Goal: Information Seeking & Learning: Learn about a topic

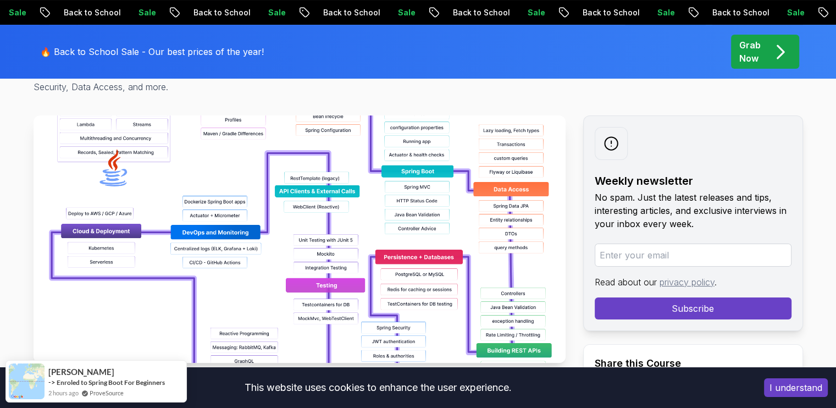
scroll to position [165, 0]
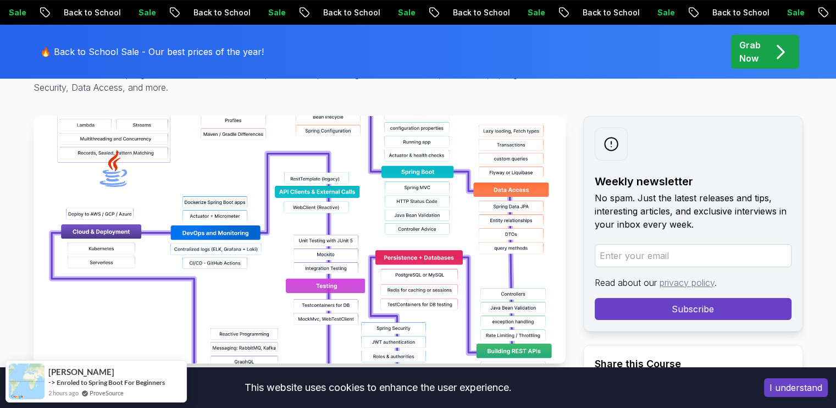
click at [354, 283] on img at bounding box center [300, 239] width 532 height 247
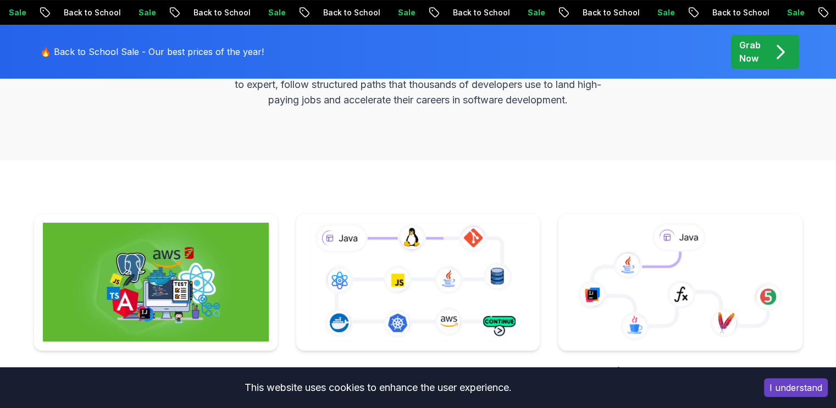
scroll to position [275, 0]
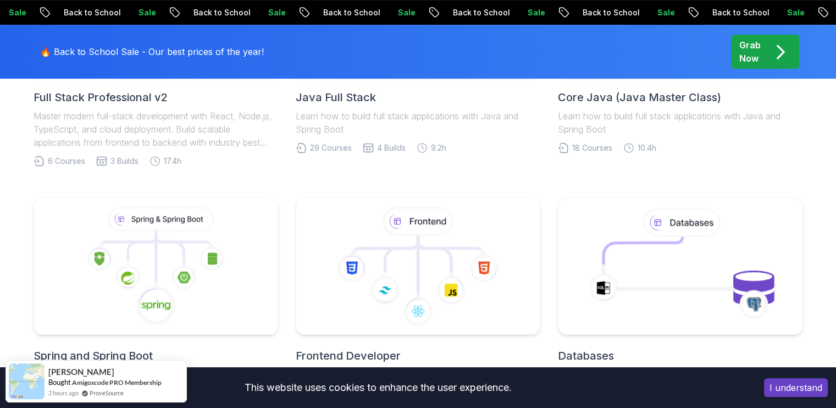
scroll to position [220, 0]
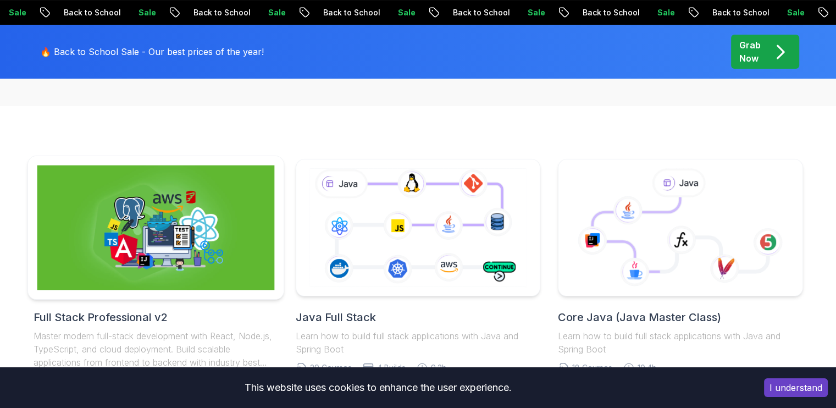
click at [169, 230] on img at bounding box center [155, 227] width 237 height 125
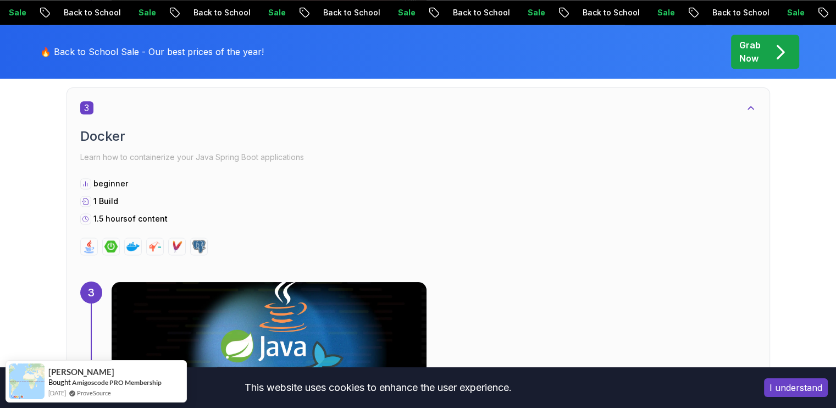
scroll to position [1484, 0]
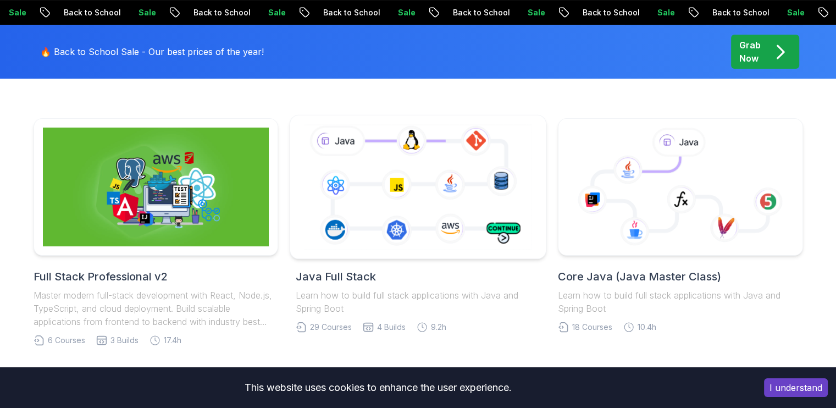
scroll to position [220, 0]
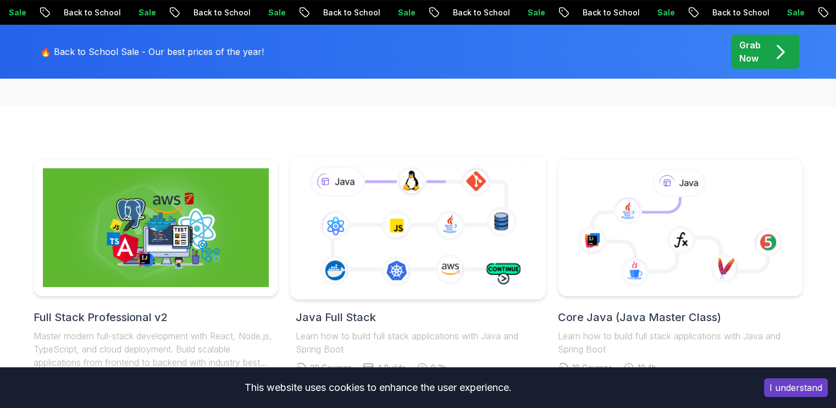
click at [443, 264] on icon at bounding box center [418, 227] width 232 height 129
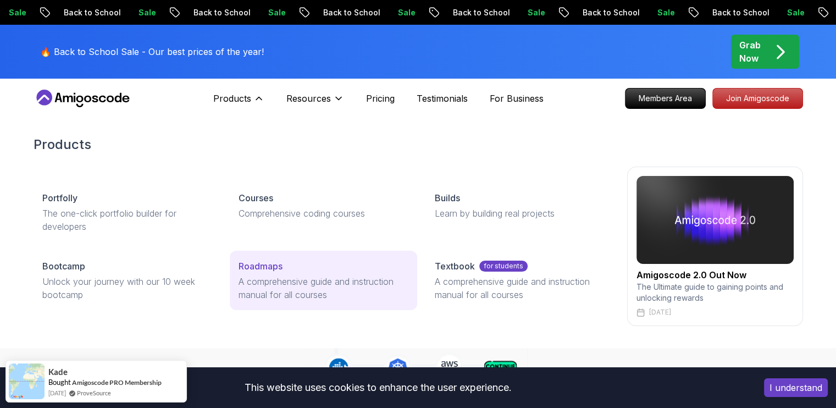
click at [257, 259] on p "Roadmaps" at bounding box center [260, 265] width 44 height 13
